Goal: Task Accomplishment & Management: Use online tool/utility

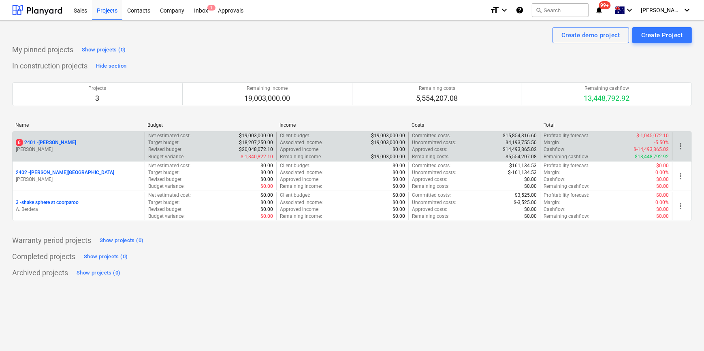
click at [72, 146] on div "6 2401 - [PERSON_NAME]" at bounding box center [78, 142] width 125 height 7
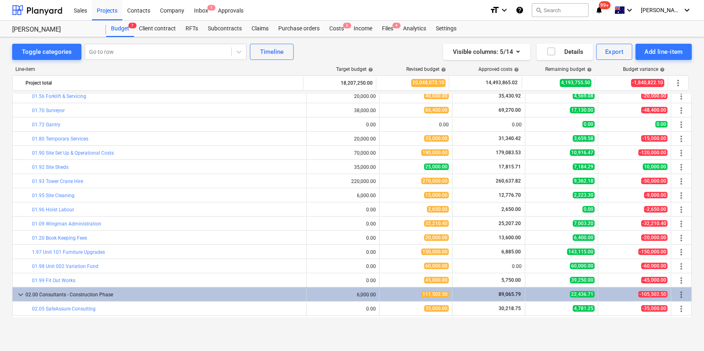
scroll to position [441, 0]
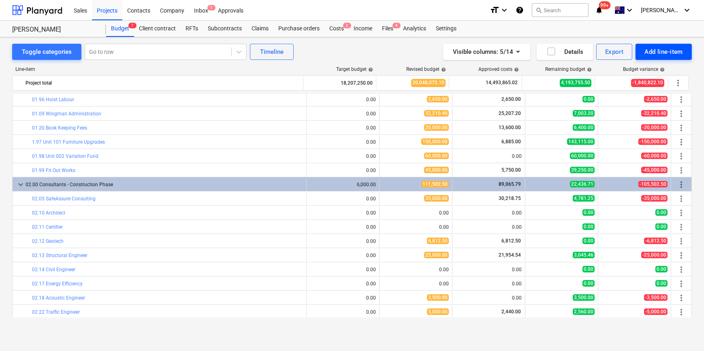
click at [651, 49] on div "Add line-item" at bounding box center [663, 52] width 38 height 11
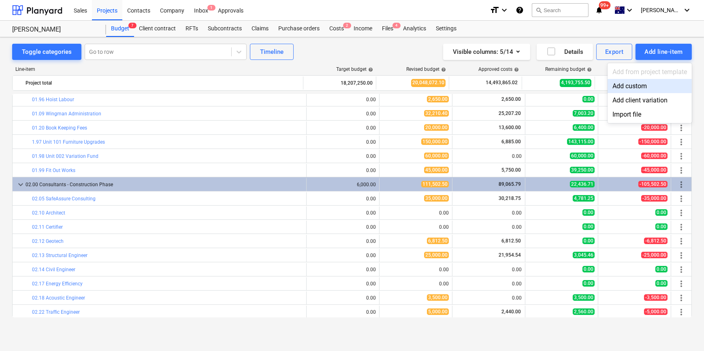
click at [635, 84] on div "Add custom" at bounding box center [649, 86] width 84 height 14
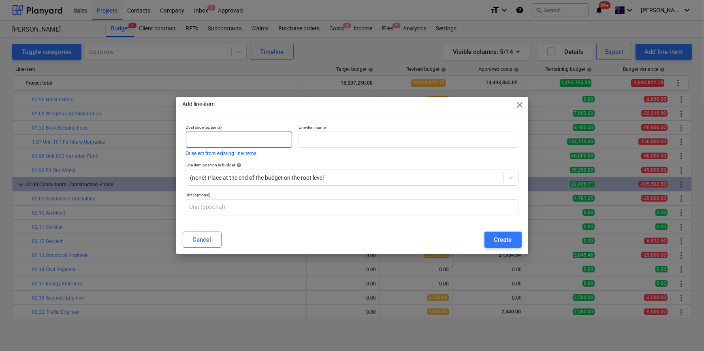
click at [248, 140] on input "text" at bounding box center [239, 140] width 106 height 16
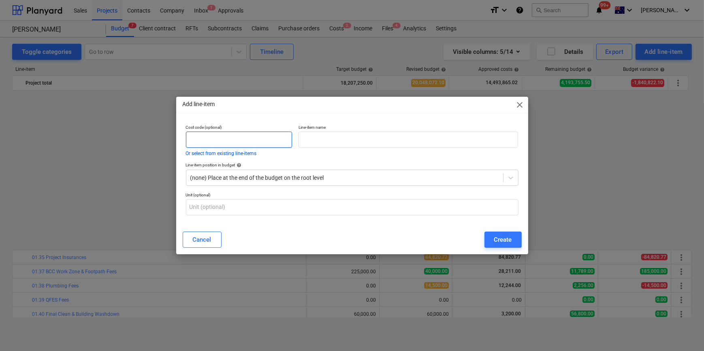
scroll to position [441, 0]
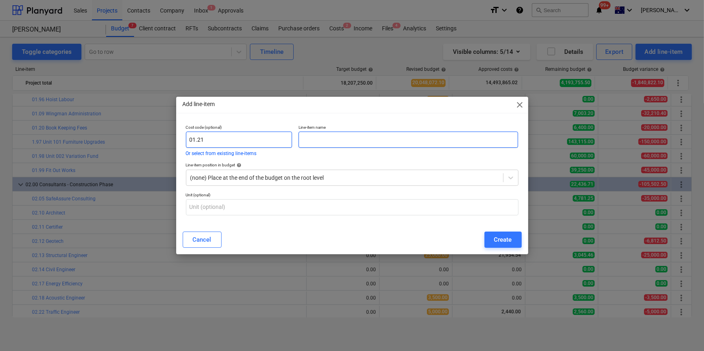
type input "01.21"
click at [311, 135] on input "text" at bounding box center [407, 140] width 219 height 16
type input "F"
type input "Fit Out Works - Other"
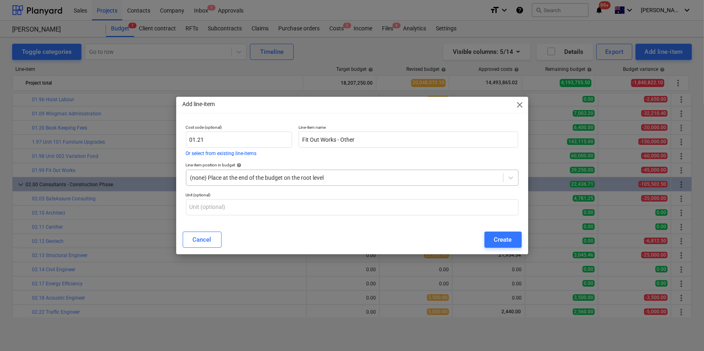
click at [254, 170] on div "(none) Place at the end of the budget on the root level" at bounding box center [352, 178] width 332 height 16
click at [504, 240] on div "Create" at bounding box center [503, 239] width 18 height 11
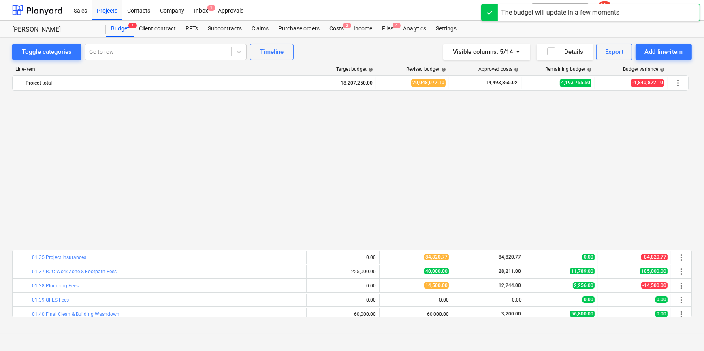
scroll to position [441, 0]
